Goal: Task Accomplishment & Management: Manage account settings

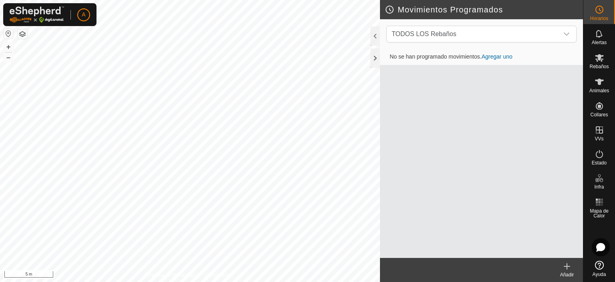
click at [249, 281] on html "A Horarios Alertas Rebaños Animales Collares VVs Estado Infra Mapa de Calor Ayu…" at bounding box center [307, 141] width 615 height 282
click at [605, 56] on es-mob-svg-icon at bounding box center [599, 57] width 14 height 13
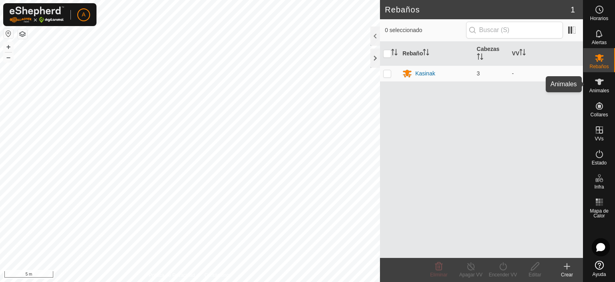
click at [596, 86] on icon at bounding box center [600, 82] width 10 height 10
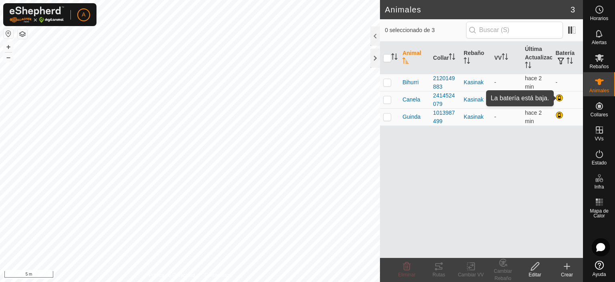
click at [558, 99] on div at bounding box center [560, 99] width 10 height 10
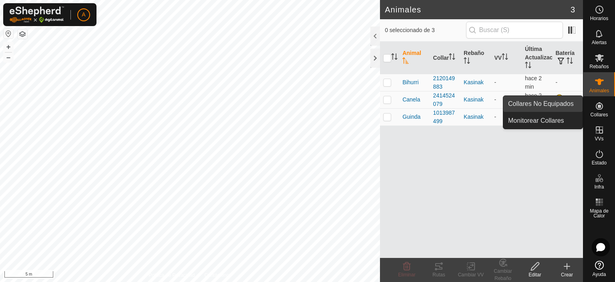
click at [572, 105] on link "Collares No Equipados" at bounding box center [542, 104] width 79 height 16
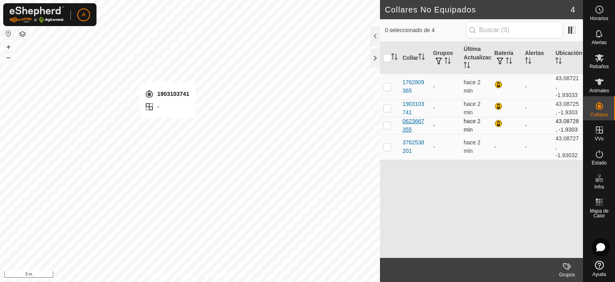
checkbox input "true"
checkbox input "false"
click at [570, 30] on span at bounding box center [571, 30] width 13 height 13
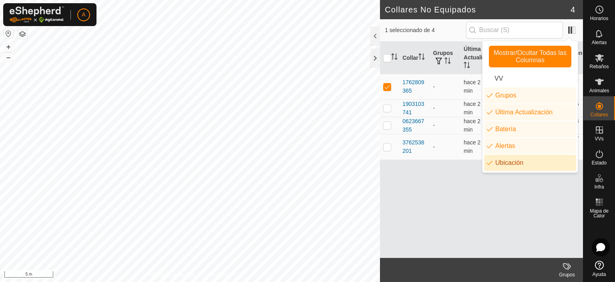
click at [514, 161] on li "Ubicación" at bounding box center [530, 163] width 92 height 16
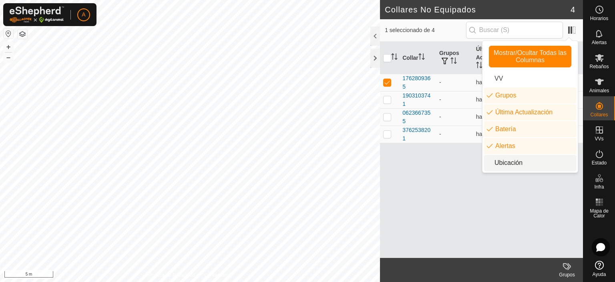
click at [517, 189] on div "Collar Grupos Última Actualización Batería Alertas 1762809365 - hace 2 min - 19…" at bounding box center [481, 150] width 203 height 216
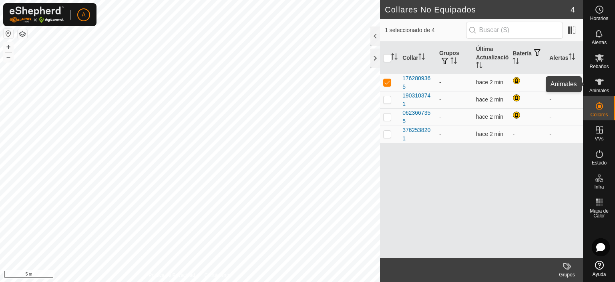
click at [599, 84] on icon at bounding box center [599, 81] width 9 height 6
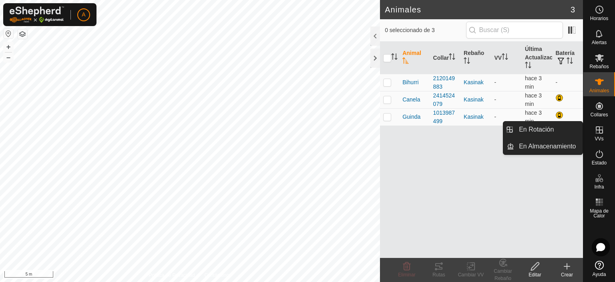
click at [600, 137] on span "VVs" at bounding box center [599, 138] width 9 height 5
click at [565, 127] on link "En Rotación" at bounding box center [548, 129] width 68 height 16
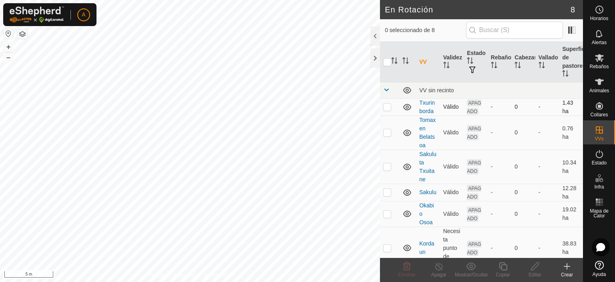
click at [389, 105] on p-checkbox at bounding box center [387, 106] width 8 height 6
checkbox input "true"
click at [537, 268] on icon at bounding box center [535, 266] width 10 height 10
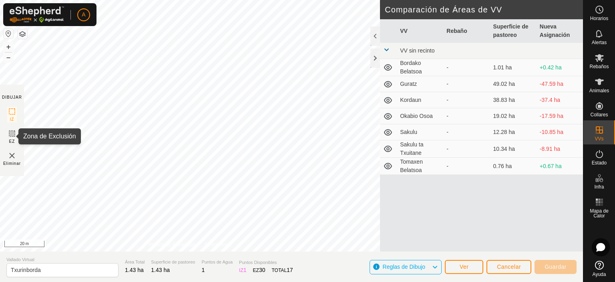
click at [16, 131] on icon at bounding box center [12, 134] width 10 height 10
click at [14, 135] on icon at bounding box center [12, 134] width 10 height 10
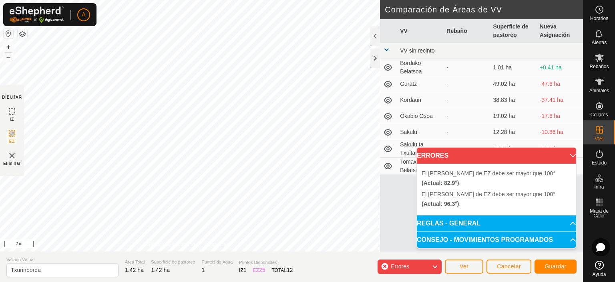
click at [267, 192] on div "El [PERSON_NAME] de EZ debe ser mayor que 100° (Actual: 96.3°) . + – ⇧ i 2 m" at bounding box center [190, 125] width 380 height 251
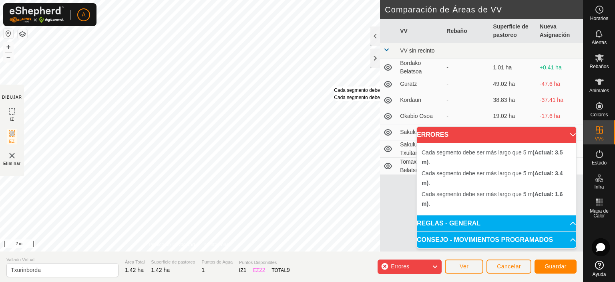
click at [334, 87] on div "Cada segmento debe ser más largo que 5 m (Actual: 3.4 m) . Cada segmento debe s…" at bounding box center [399, 94] width 130 height 14
click at [318, 80] on div "Cada segmento debe ser más largo que 5 m (Actual: 5.0 m) . + – ⇧ i 2 m" at bounding box center [190, 125] width 380 height 251
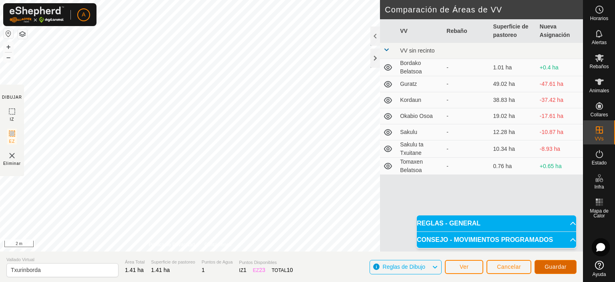
click at [557, 268] on span "Guardar" at bounding box center [556, 266] width 22 height 6
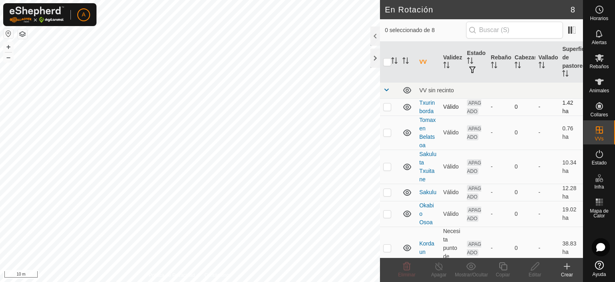
click at [388, 105] on p-checkbox at bounding box center [387, 106] width 8 height 6
checkbox input "true"
click at [390, 130] on p-checkbox at bounding box center [387, 132] width 8 height 6
checkbox input "true"
click at [388, 104] on p-checkbox at bounding box center [387, 106] width 8 height 6
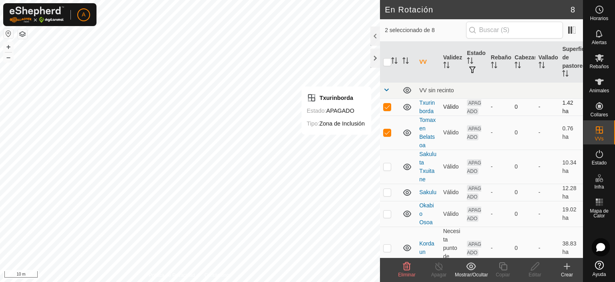
checkbox input "false"
click at [386, 132] on p-checkbox at bounding box center [387, 132] width 8 height 6
checkbox input "false"
click at [388, 108] on p-checkbox at bounding box center [387, 106] width 8 height 6
checkbox input "true"
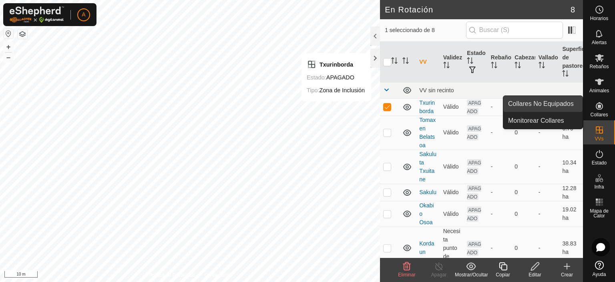
click at [570, 102] on link "Collares No Equipados" at bounding box center [542, 104] width 79 height 16
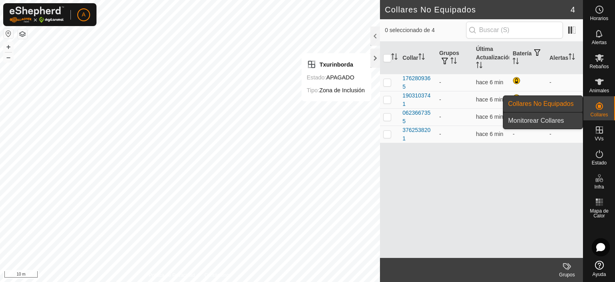
click at [564, 123] on link "Monitorear Collares" at bounding box center [542, 121] width 79 height 16
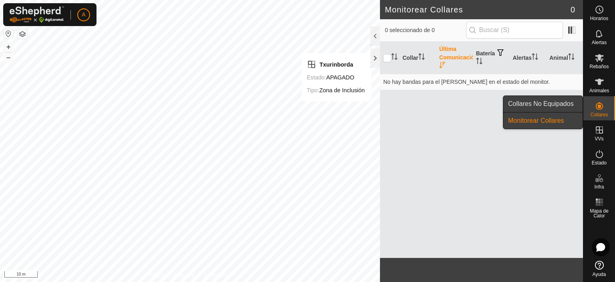
click at [565, 109] on link "Collares No Equipados" at bounding box center [542, 104] width 79 height 16
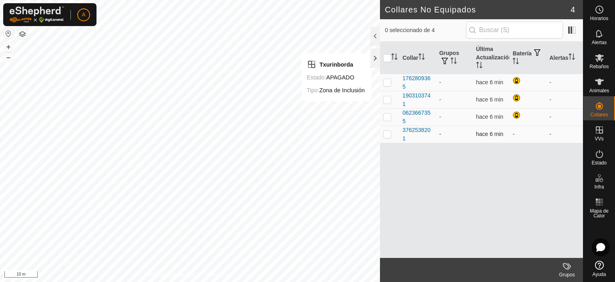
click at [513, 133] on td "-" at bounding box center [527, 133] width 37 height 17
click at [601, 85] on icon at bounding box center [600, 82] width 10 height 10
